Goal: Task Accomplishment & Management: Use online tool/utility

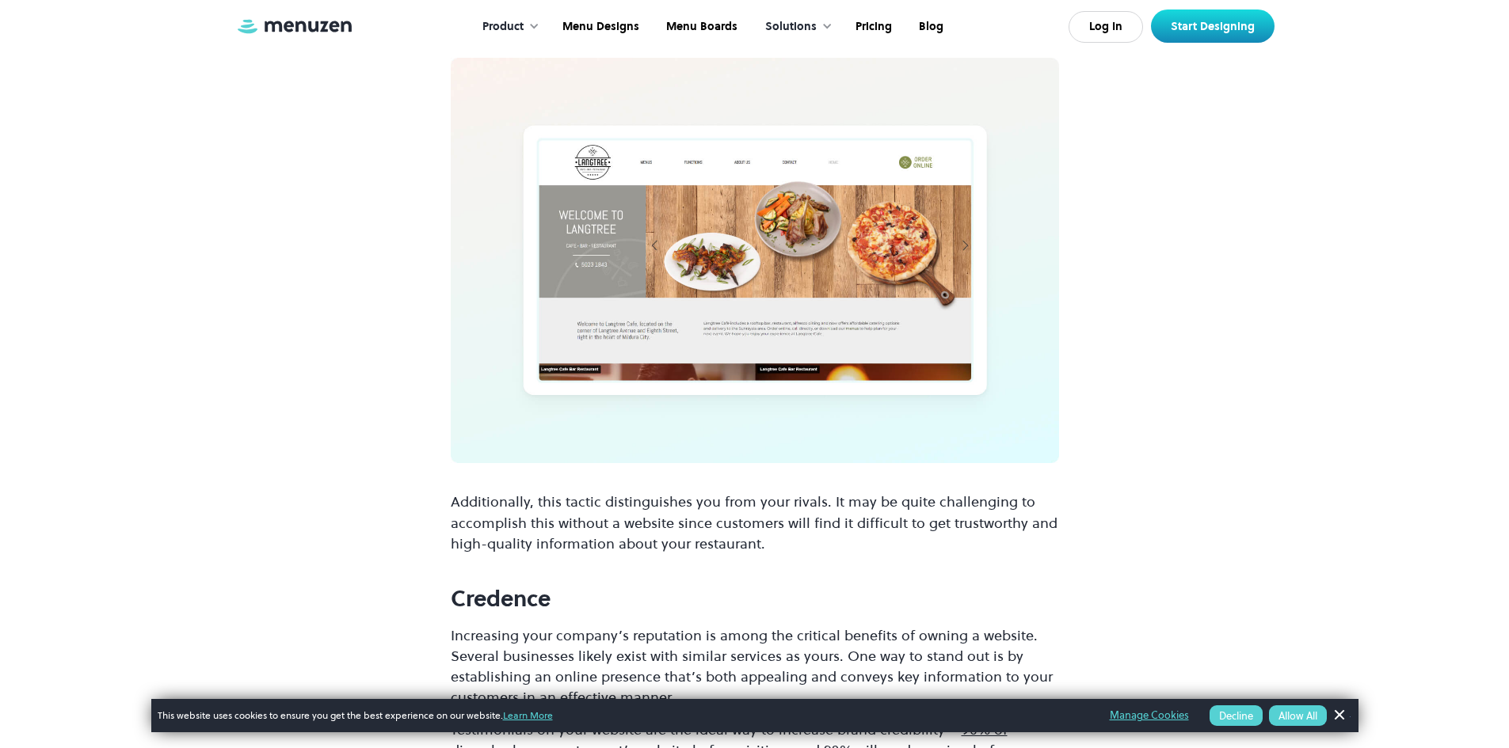
scroll to position [1901, 0]
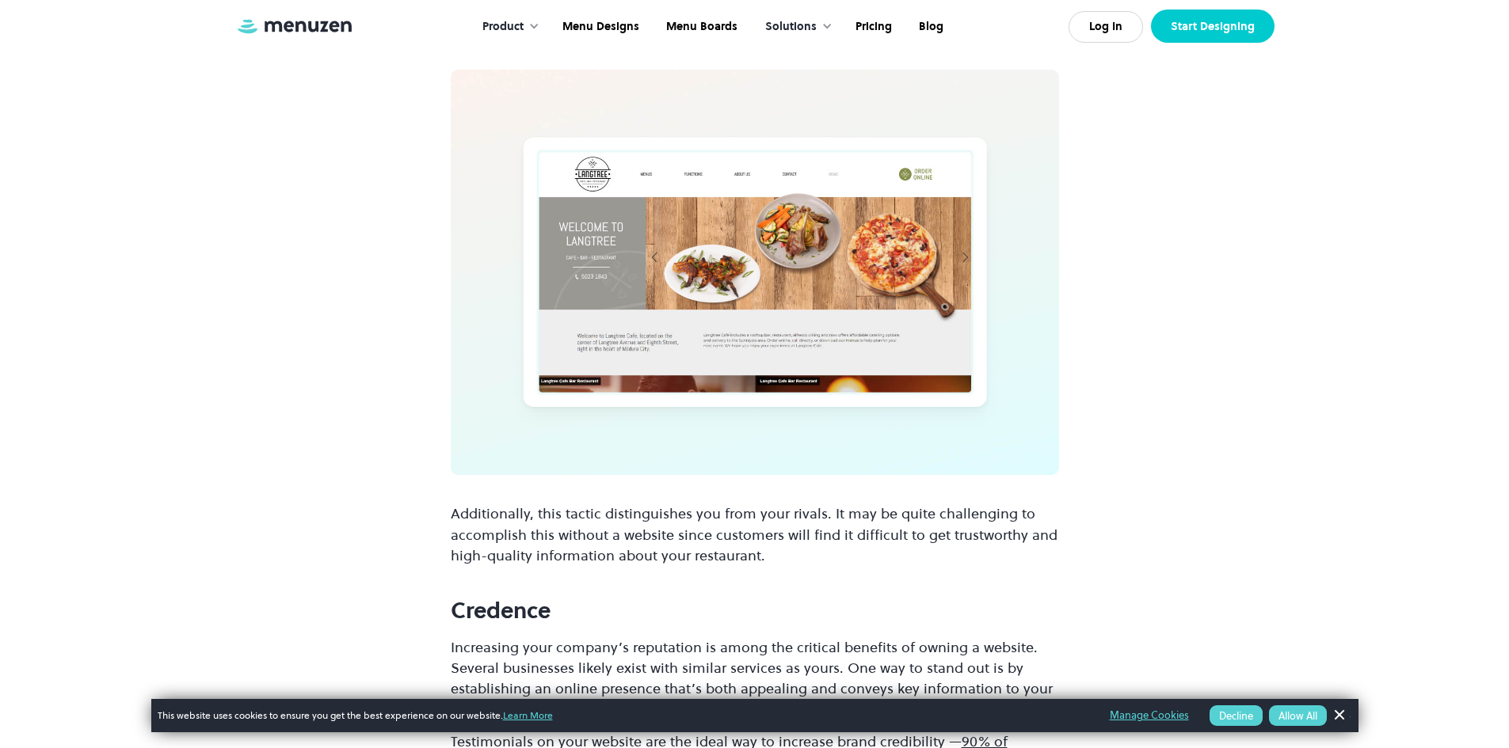
click at [1231, 15] on link "Start Designing" at bounding box center [1213, 26] width 124 height 33
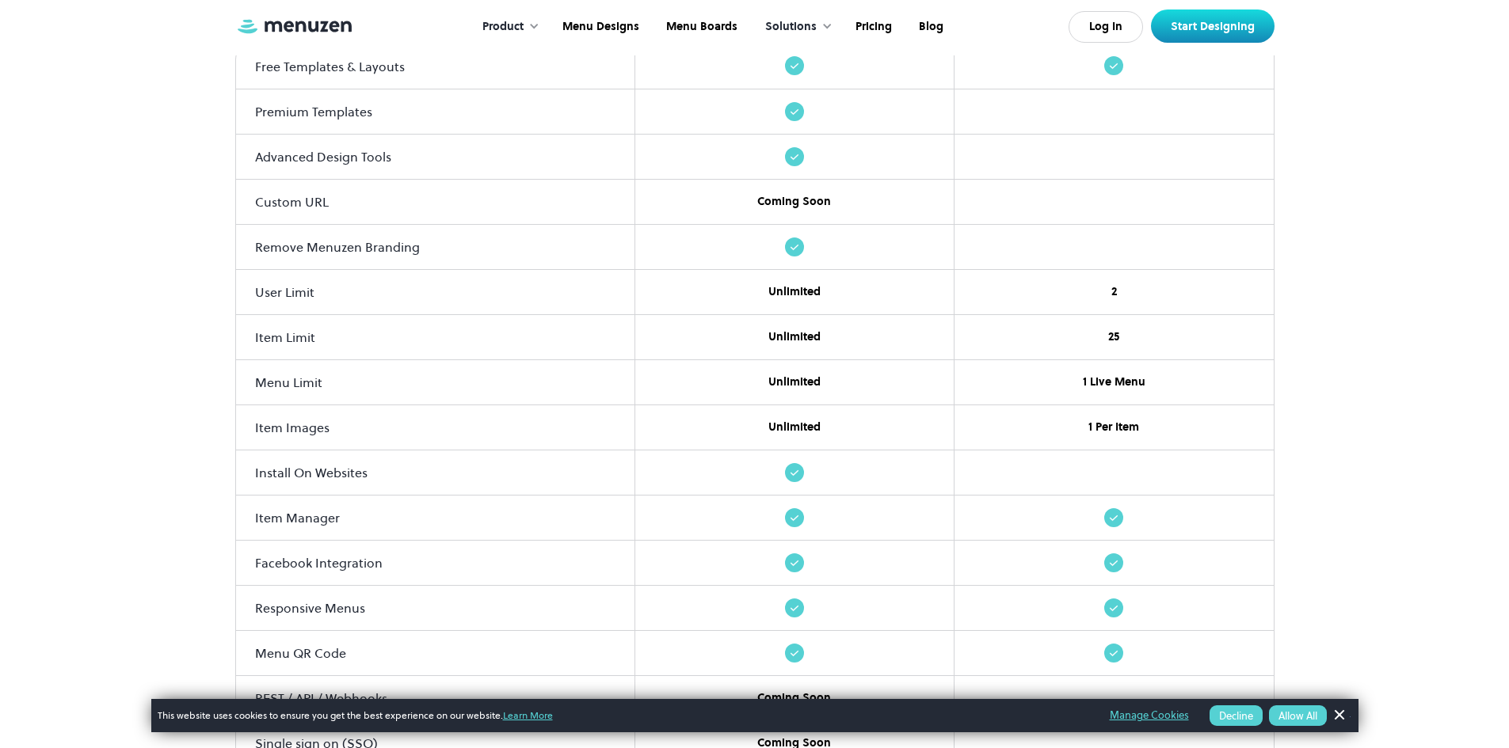
scroll to position [950, 0]
